Goal: Task Accomplishment & Management: Use online tool/utility

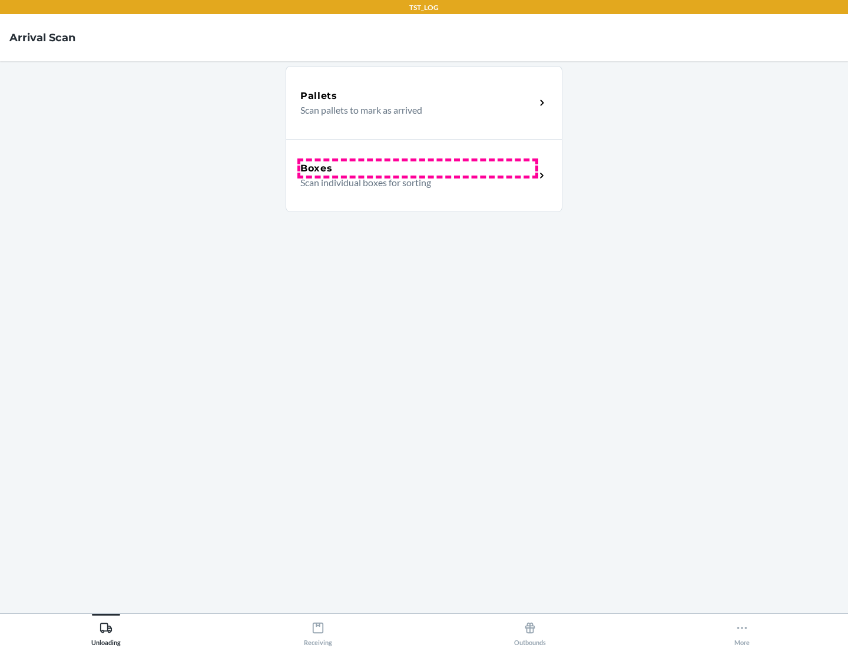
click at [417, 168] on div "Boxes" at bounding box center [417, 168] width 235 height 14
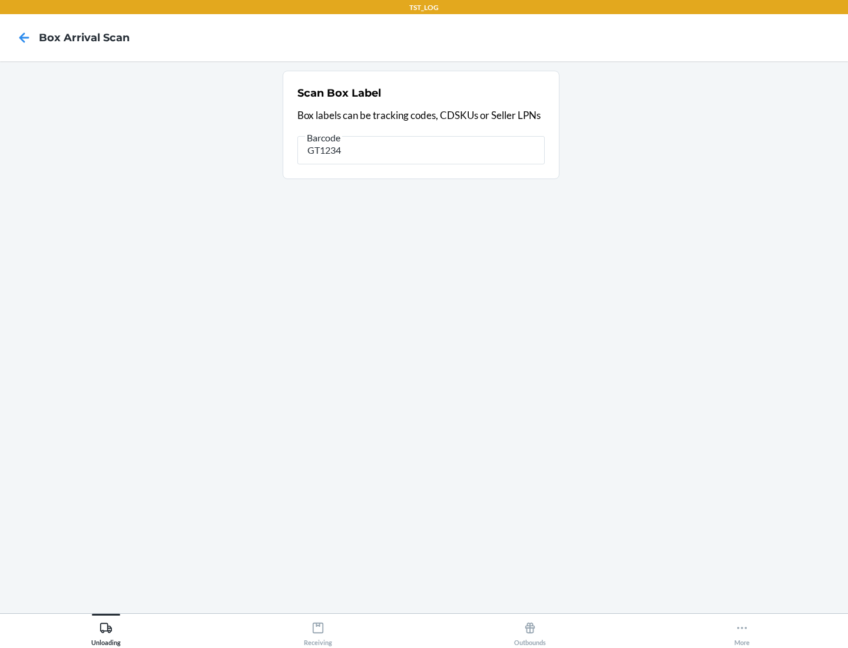
type input "GT1234"
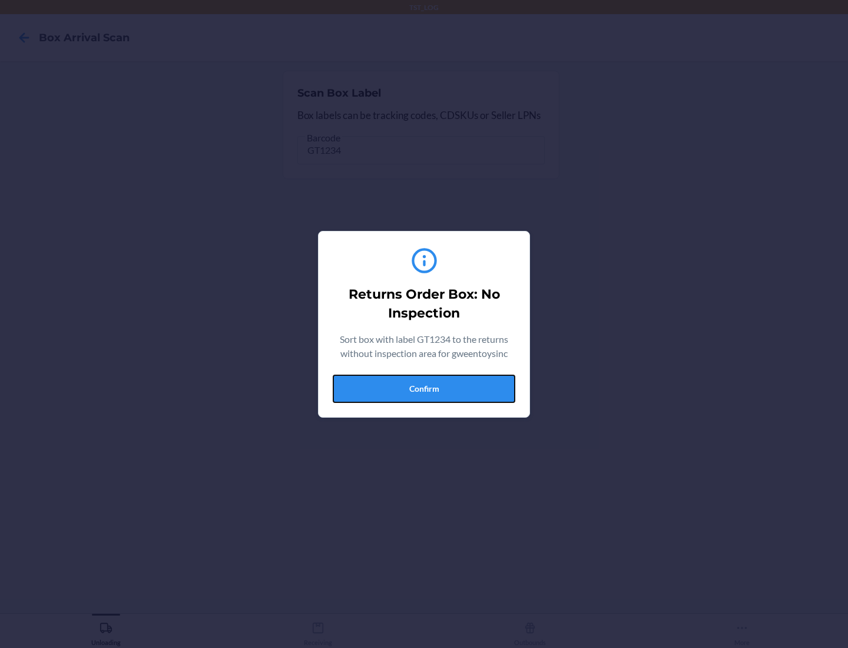
click at [424, 388] on button "Confirm" at bounding box center [424, 388] width 183 height 28
